Goal: Task Accomplishment & Management: Manage account settings

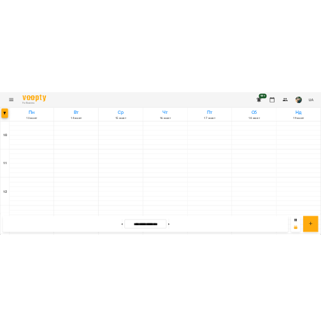
scroll to position [689, 0]
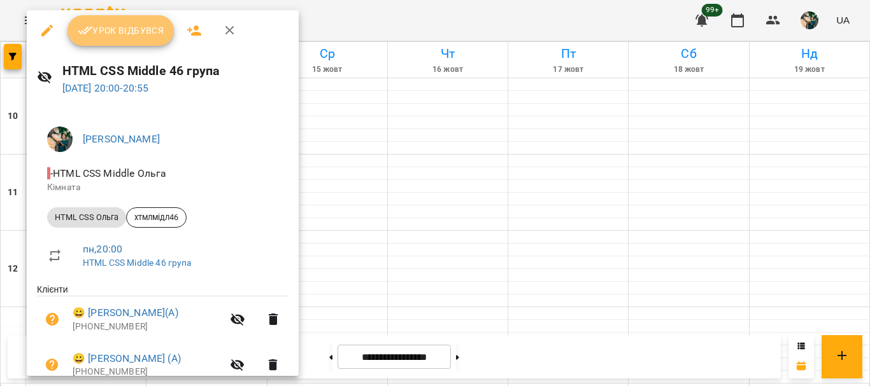
click at [117, 27] on span "Урок відбувся" at bounding box center [121, 30] width 87 height 15
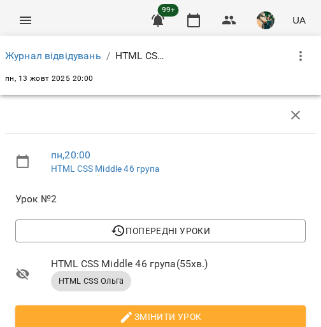
scroll to position [543, 0]
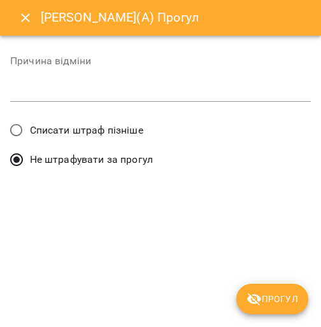
click at [95, 126] on span "Списати штраф пізніше" at bounding box center [86, 130] width 113 height 15
click at [252, 296] on icon "submit" at bounding box center [253, 299] width 15 height 15
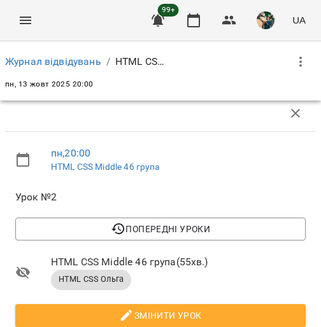
scroll to position [791, 0]
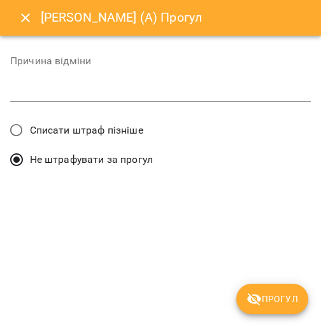
click at [74, 129] on span "Списати штраф пізніше" at bounding box center [86, 130] width 113 height 15
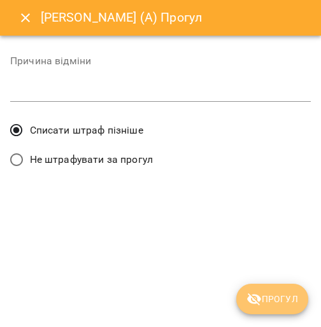
drag, startPoint x: 273, startPoint y: 292, endPoint x: 290, endPoint y: 244, distance: 50.5
click at [272, 292] on span "Прогул" at bounding box center [272, 299] width 52 height 15
